Goal: Download file/media

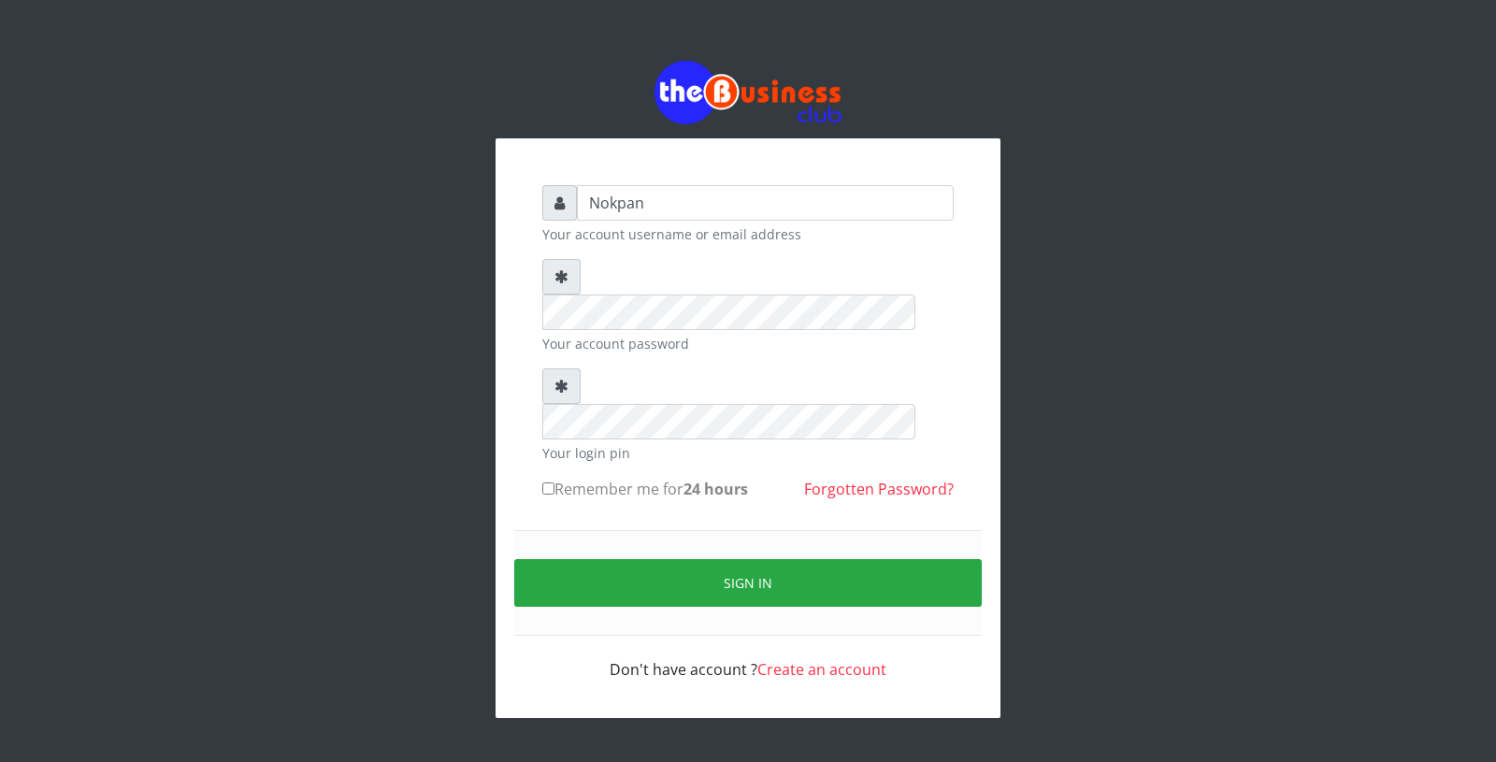
click at [682, 478] on label "Remember me for 24 hours" at bounding box center [645, 489] width 206 height 22
click at [554, 482] on input "Remember me for 24 hours" at bounding box center [548, 488] width 12 height 12
checkbox input "true"
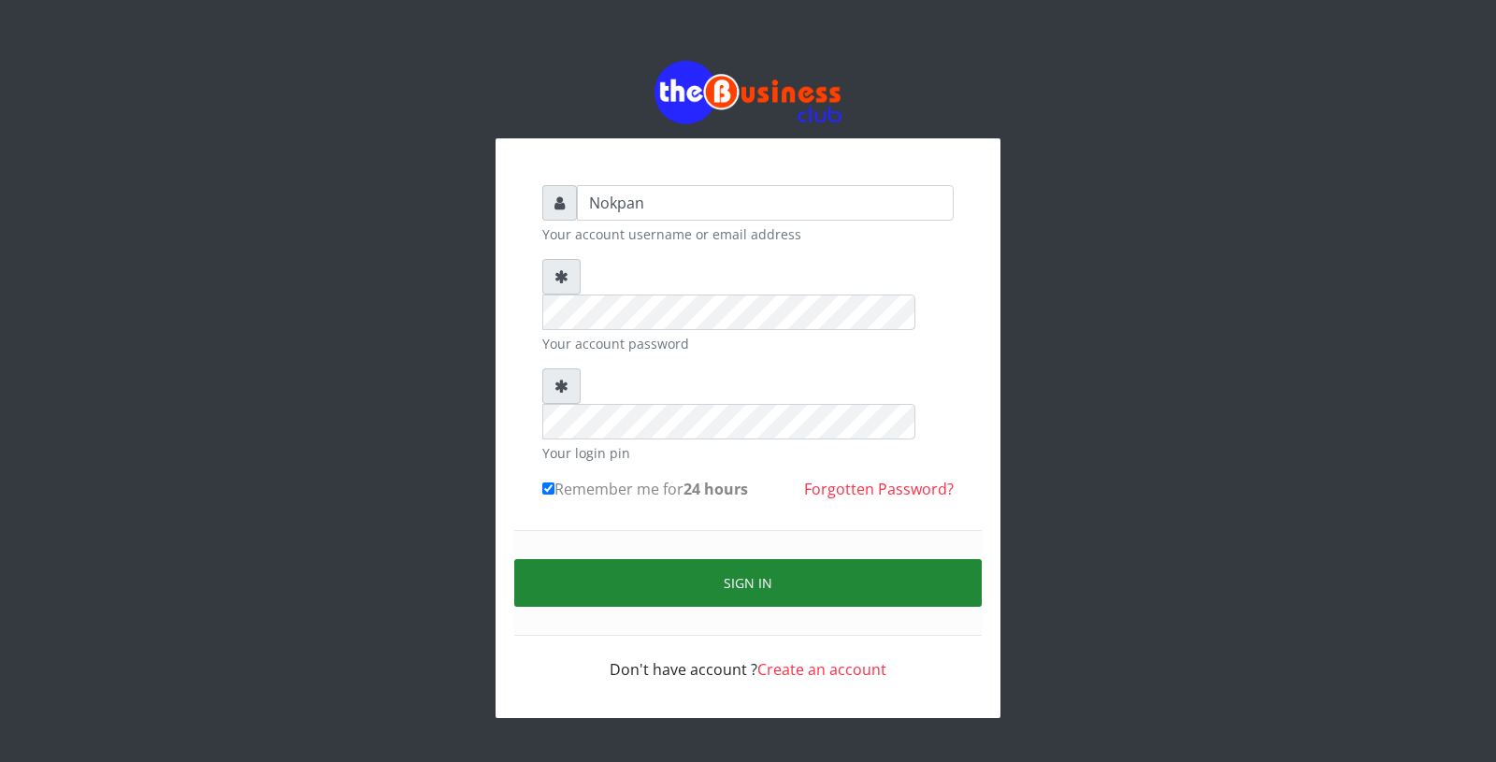
click at [683, 559] on button "Sign in" at bounding box center [747, 583] width 467 height 48
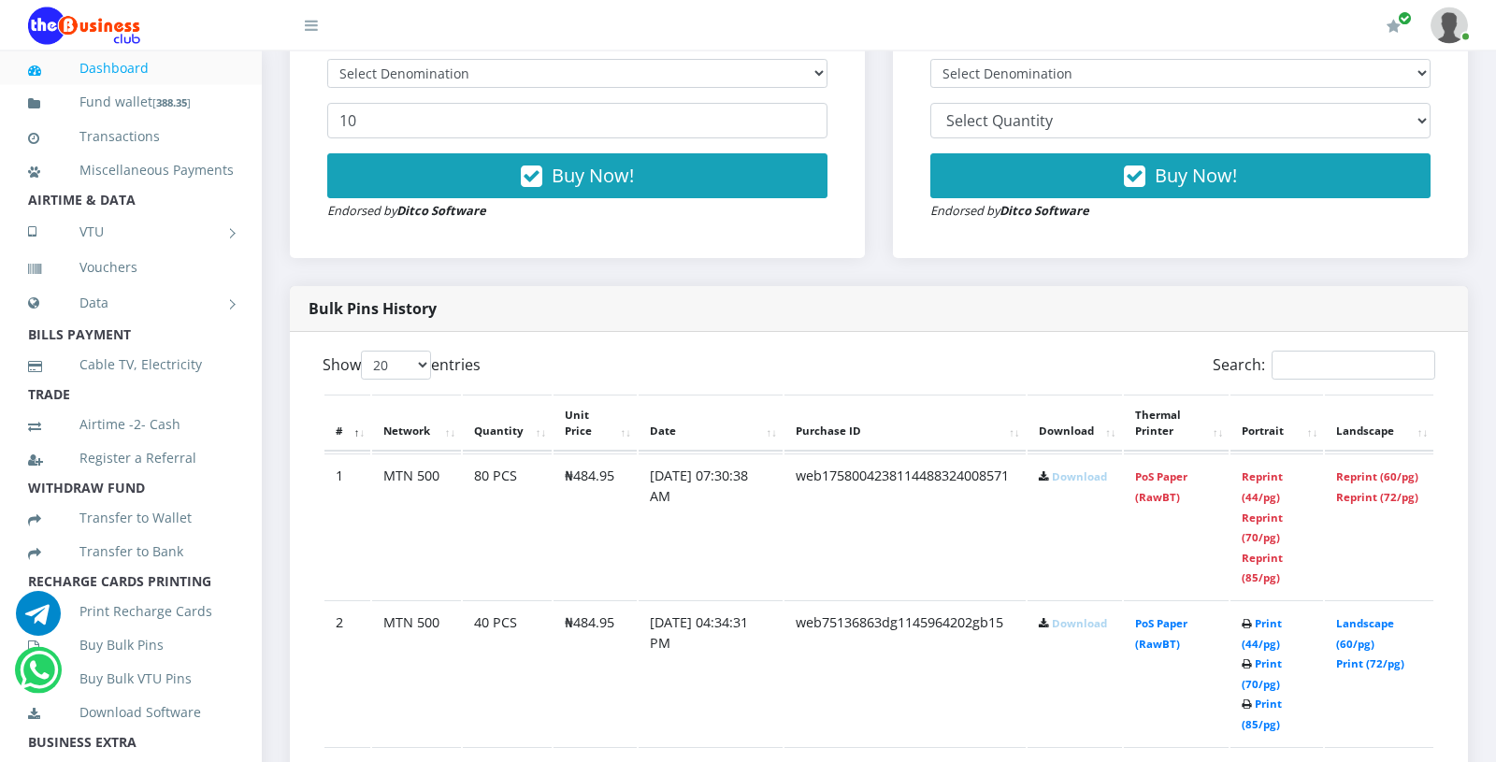
scroll to position [726, 0]
click at [1078, 471] on link "Download" at bounding box center [1079, 476] width 55 height 14
click at [1374, 475] on link "Reprint (60/pg)" at bounding box center [1377, 476] width 82 height 14
